Goal: Find specific page/section: Find specific page/section

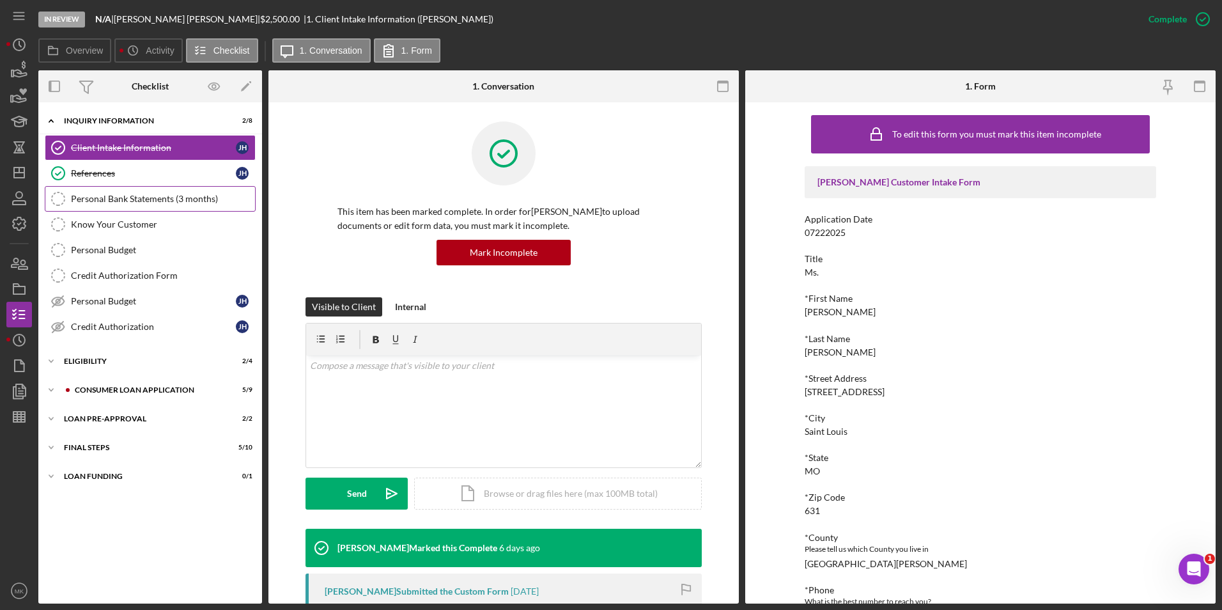
scroll to position [256, 0]
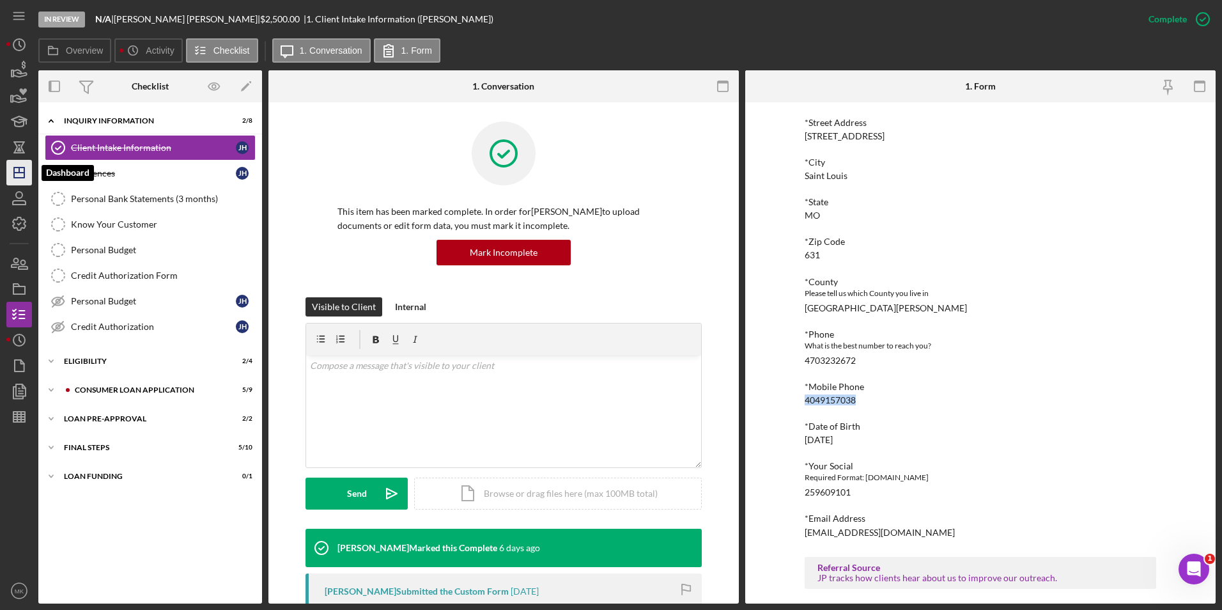
click at [24, 168] on polygon "button" at bounding box center [19, 172] width 10 height 10
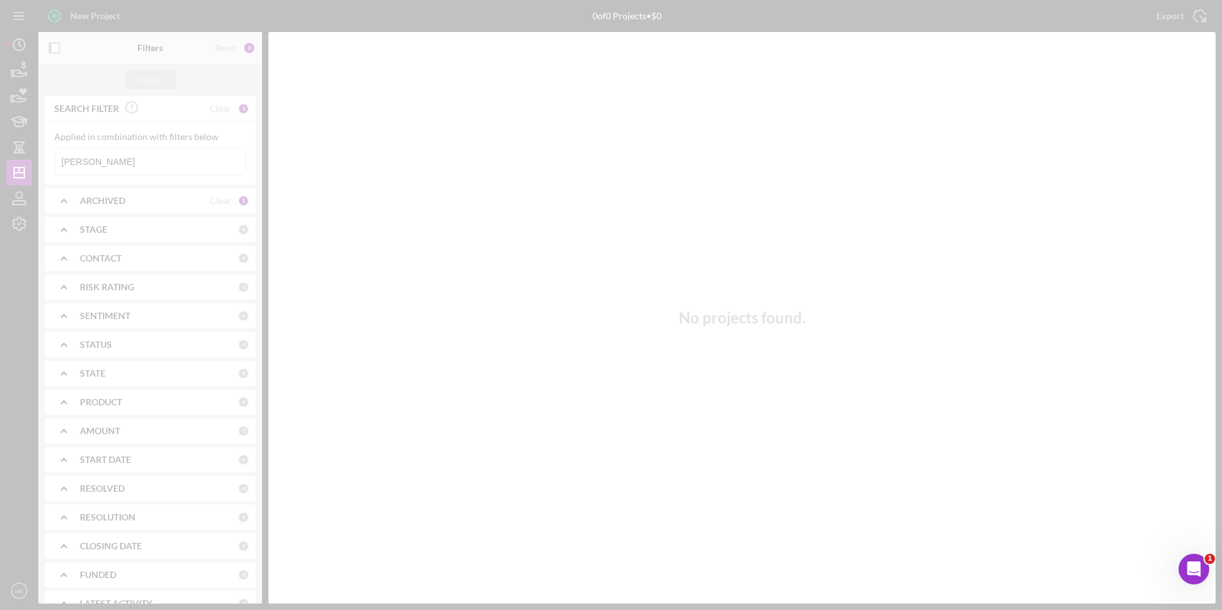
click at [123, 157] on div at bounding box center [611, 305] width 1222 height 610
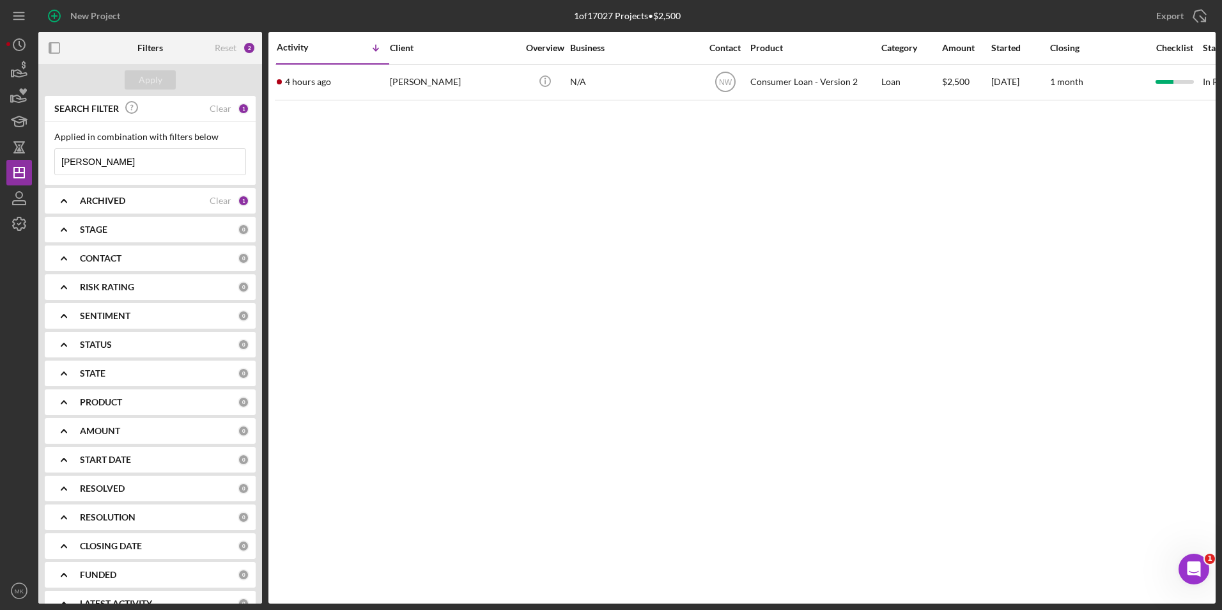
drag, startPoint x: 128, startPoint y: 162, endPoint x: 49, endPoint y: 166, distance: 80.0
click at [41, 156] on div "SEARCH FILTER Clear 1 Applied in combination with filters below [PERSON_NAME] I…" at bounding box center [150, 350] width 224 height 508
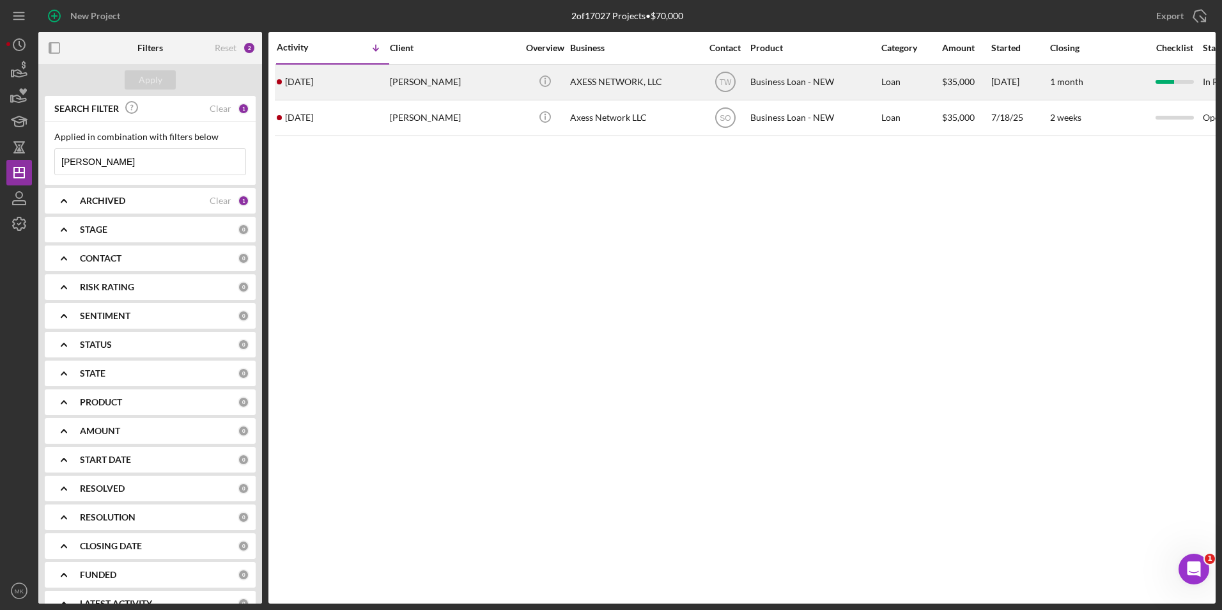
type input "[PERSON_NAME]"
click at [445, 89] on div "[PERSON_NAME]" at bounding box center [454, 82] width 128 height 34
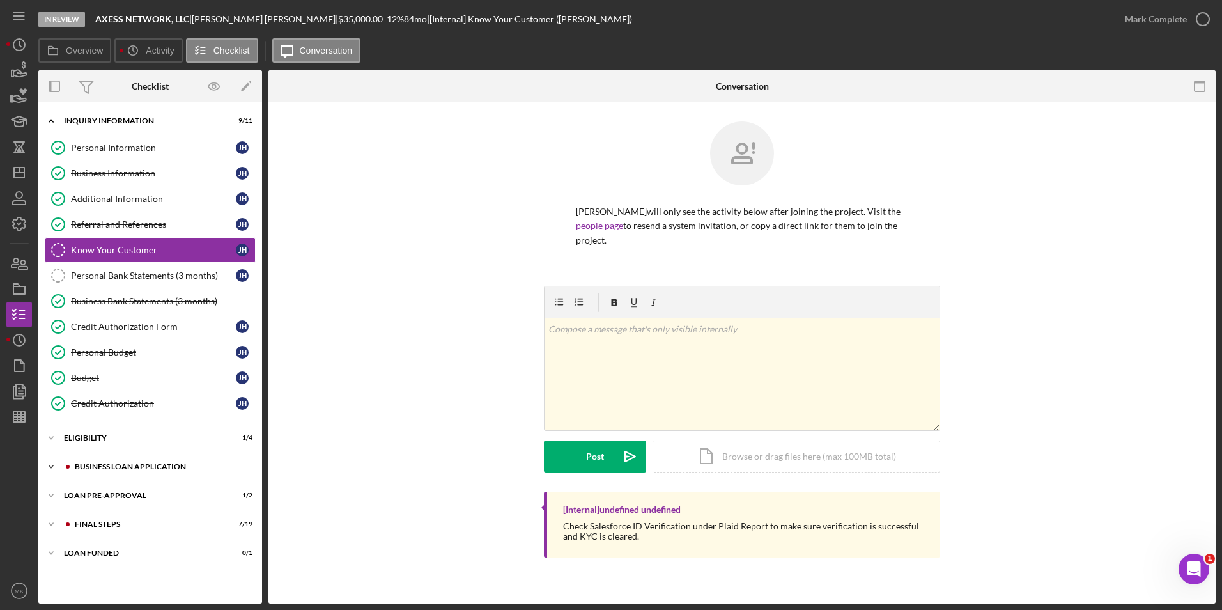
click at [121, 465] on div "BUSINESS LOAN APPLICATION" at bounding box center [160, 467] width 171 height 8
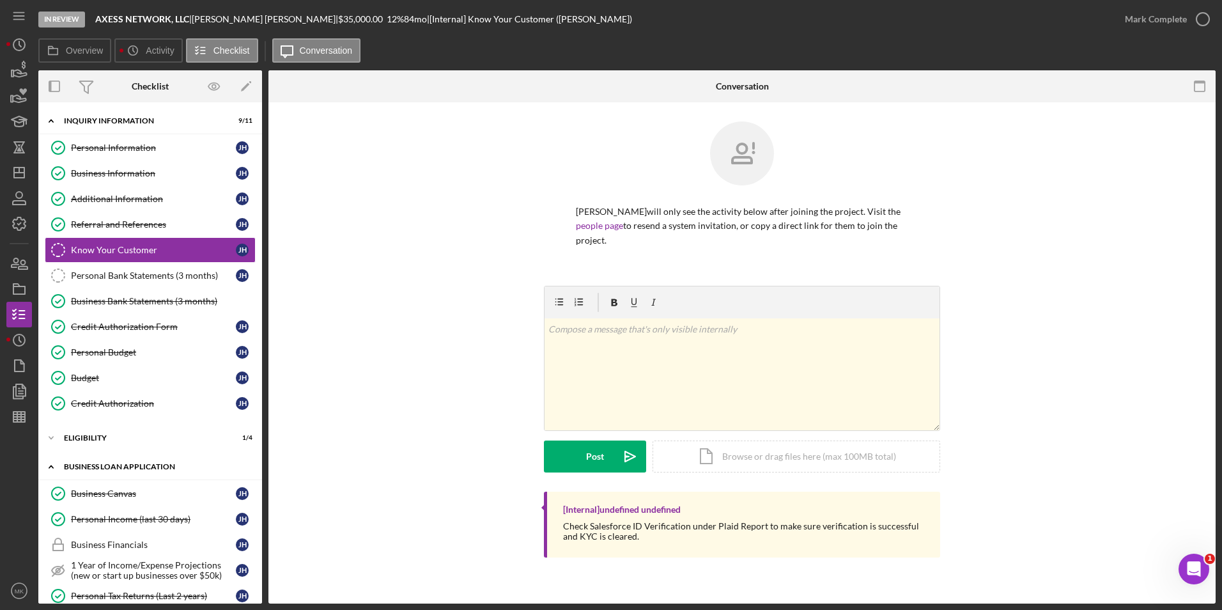
scroll to position [320, 0]
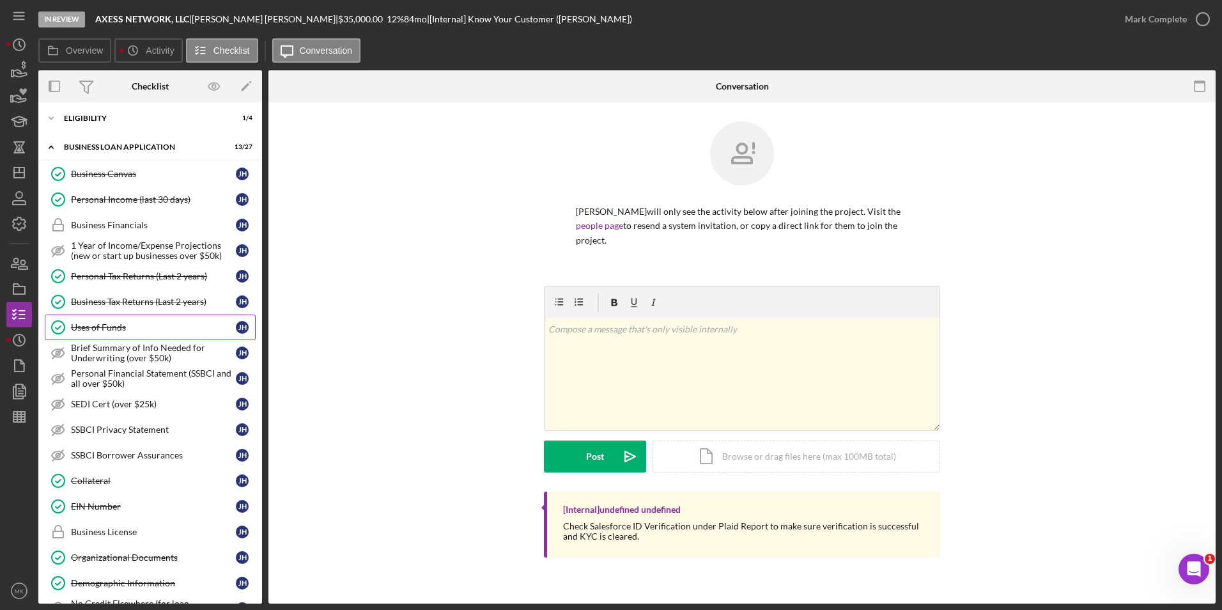
click at [120, 331] on div "Uses of Funds" at bounding box center [153, 327] width 165 height 10
